Goal: Share content: Share content

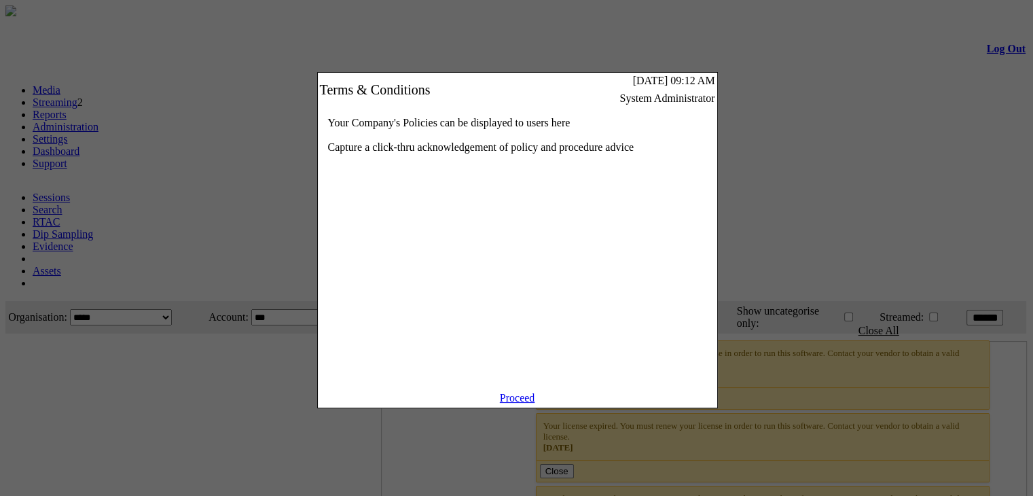
click at [515, 403] on link "Proceed" at bounding box center [517, 398] width 35 height 12
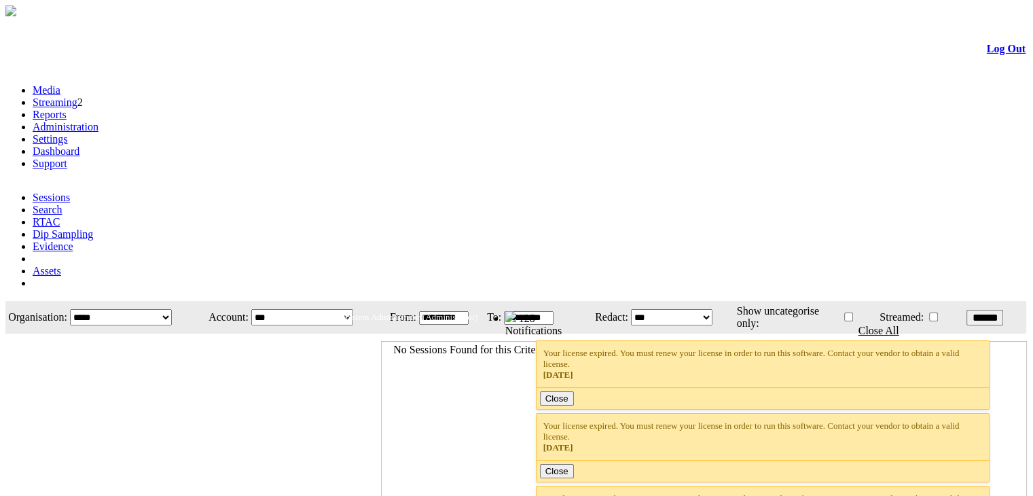
click at [73, 240] on link "Evidence" at bounding box center [53, 246] width 41 height 12
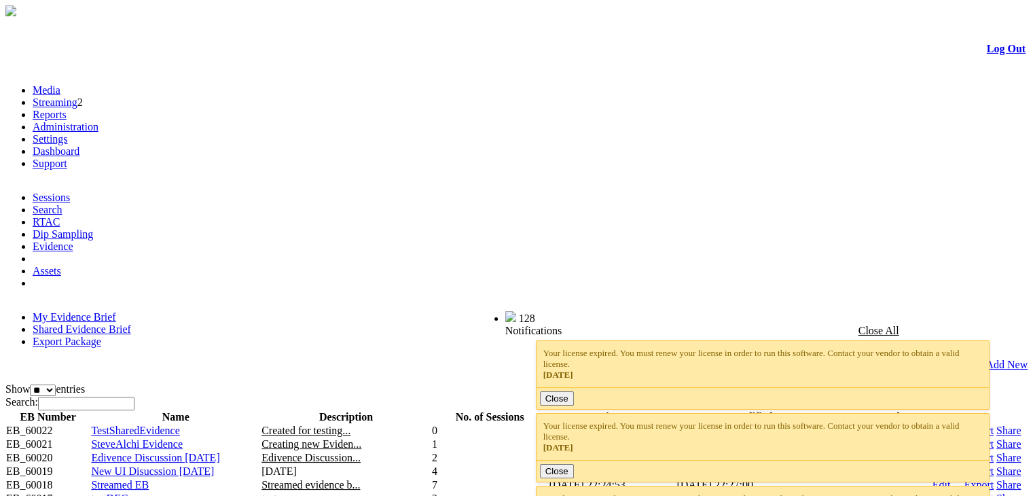
click at [996, 451] on link "Share" at bounding box center [1008, 457] width 24 height 12
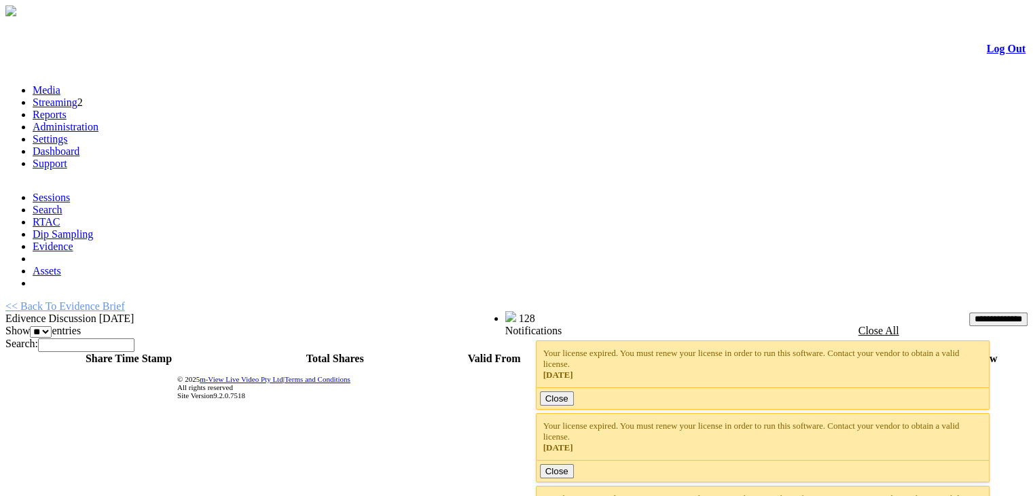
click at [83, 300] on link "<< Back To Evidence Brief" at bounding box center [64, 306] width 119 height 12
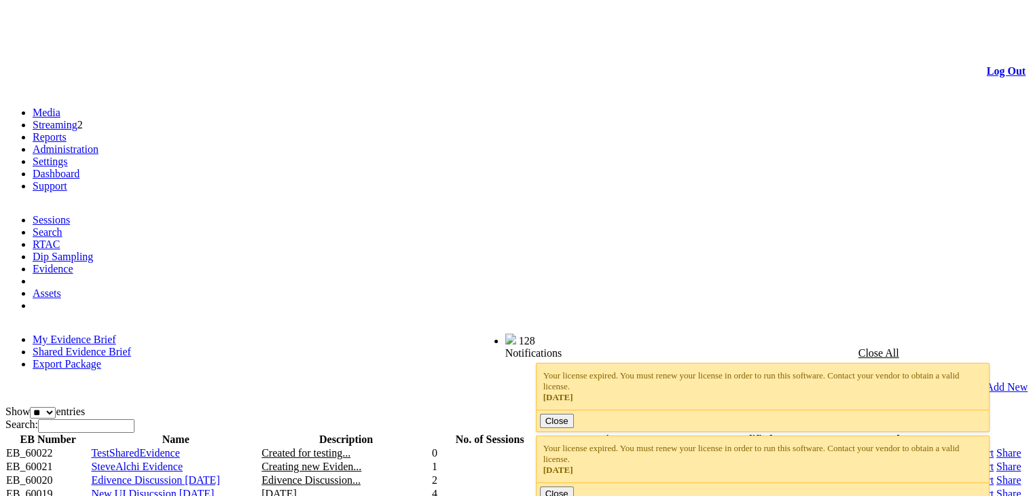
click at [131, 346] on link "Shared Evidence Brief" at bounding box center [82, 352] width 98 height 12
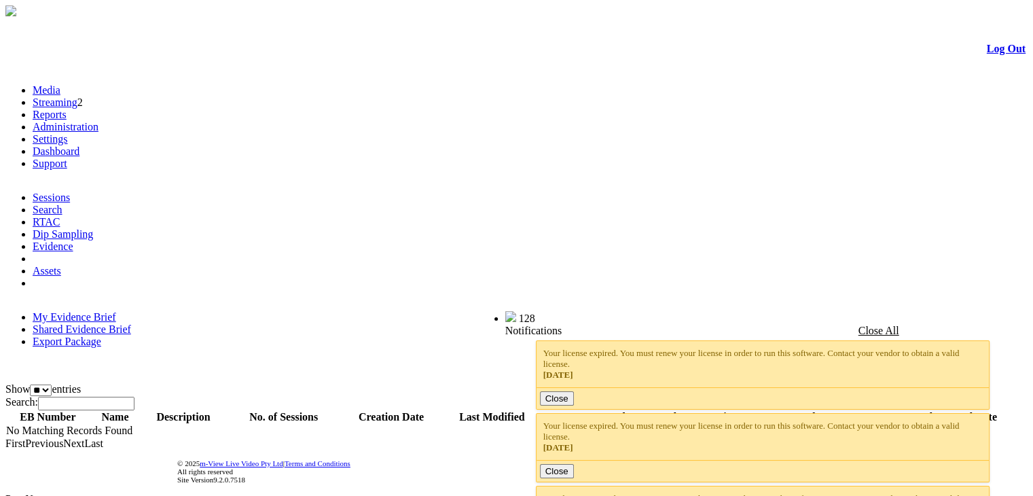
click at [82, 311] on link "My Evidence Brief" at bounding box center [74, 317] width 83 height 12
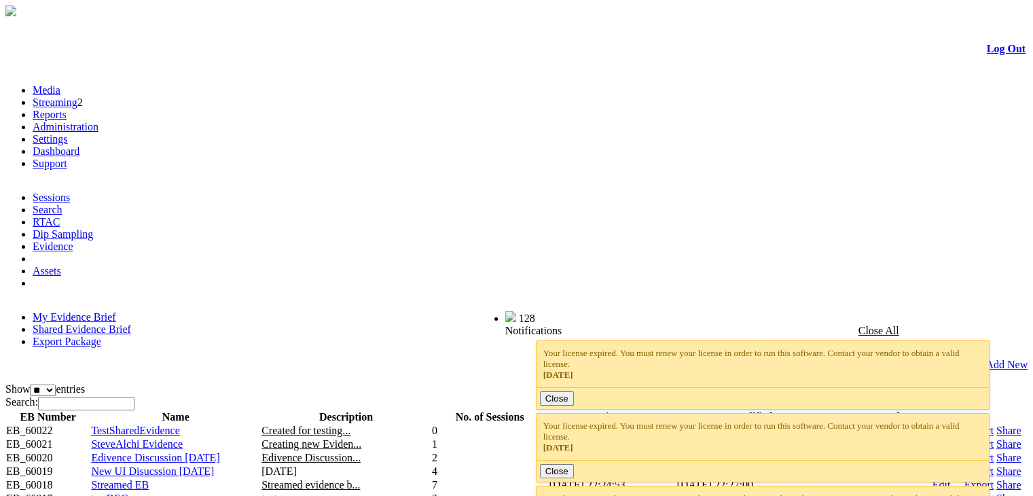
click at [996, 438] on link "Share" at bounding box center [1008, 444] width 24 height 12
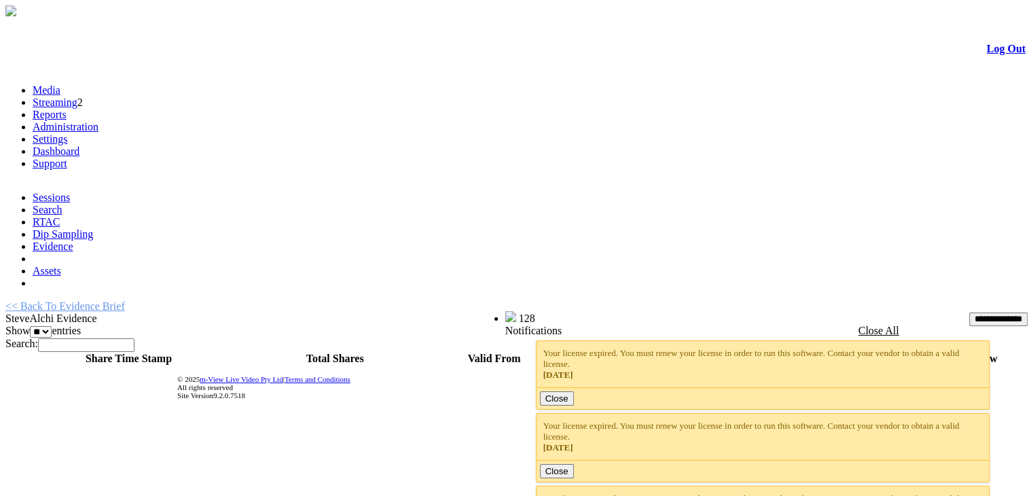
click at [111, 300] on link "<< Back To Evidence Brief" at bounding box center [64, 306] width 119 height 12
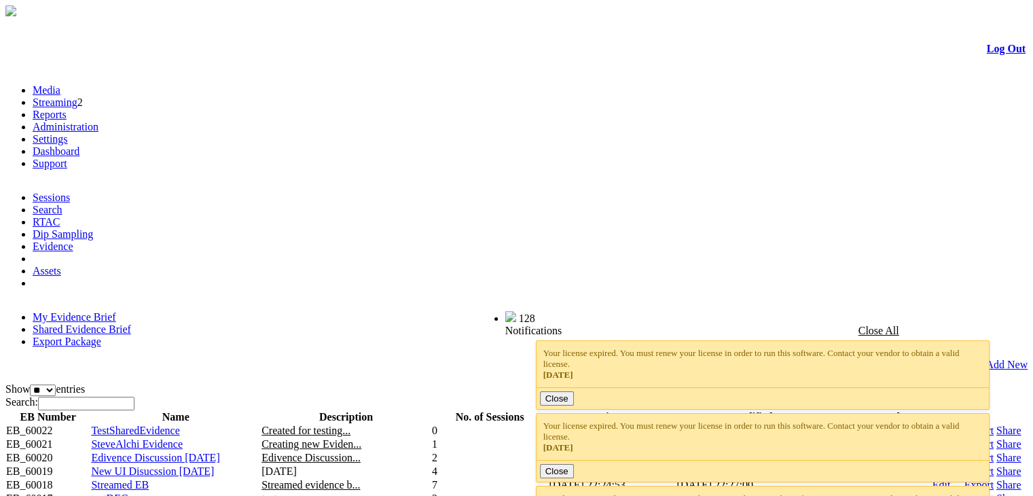
click at [986, 54] on link "Log Out" at bounding box center [1005, 49] width 39 height 12
